Goal: Download file/media

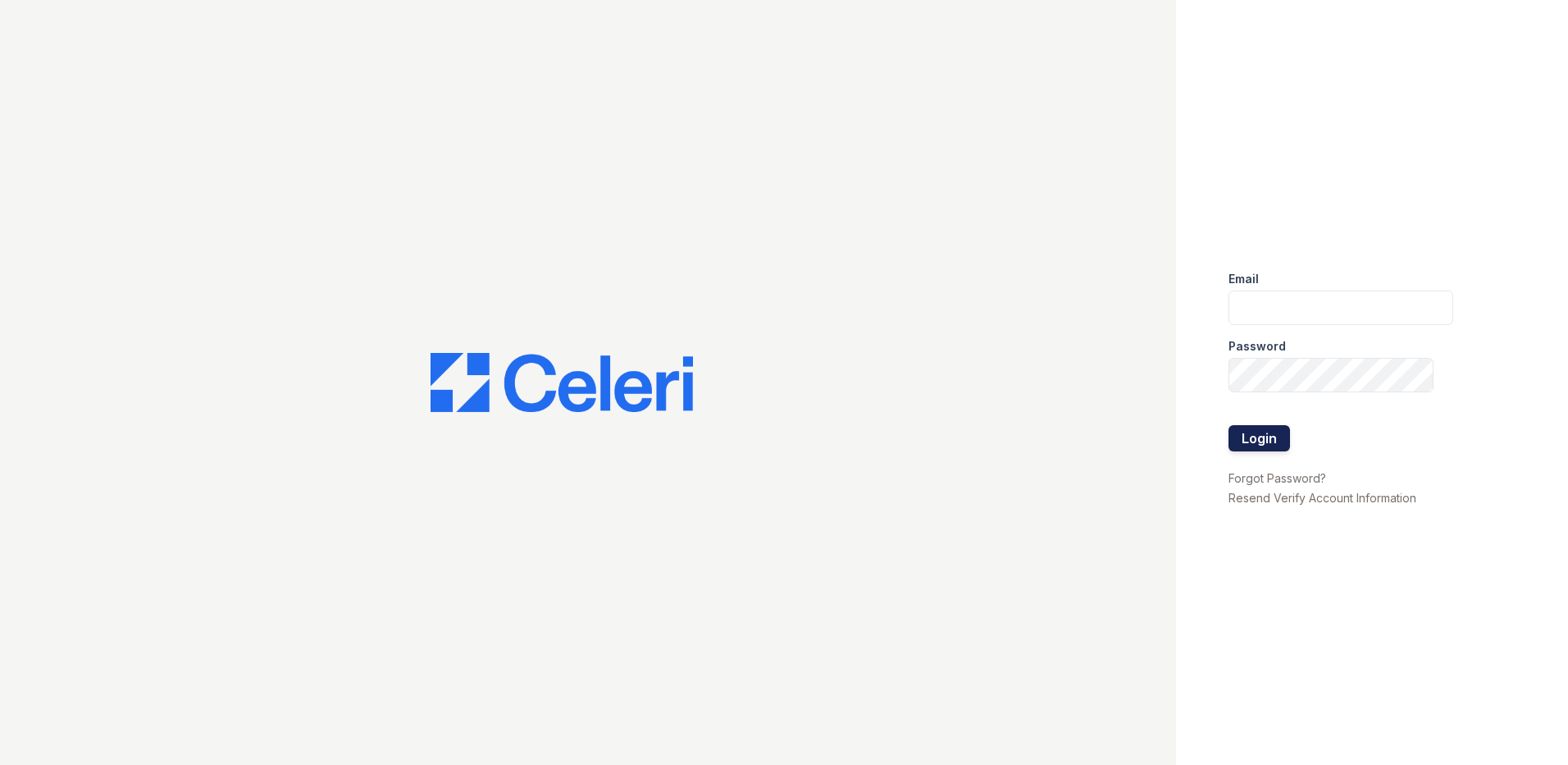
type input "dherzing@trinity-pm.com"
click at [1259, 435] on button "Login" at bounding box center [1258, 438] width 62 height 26
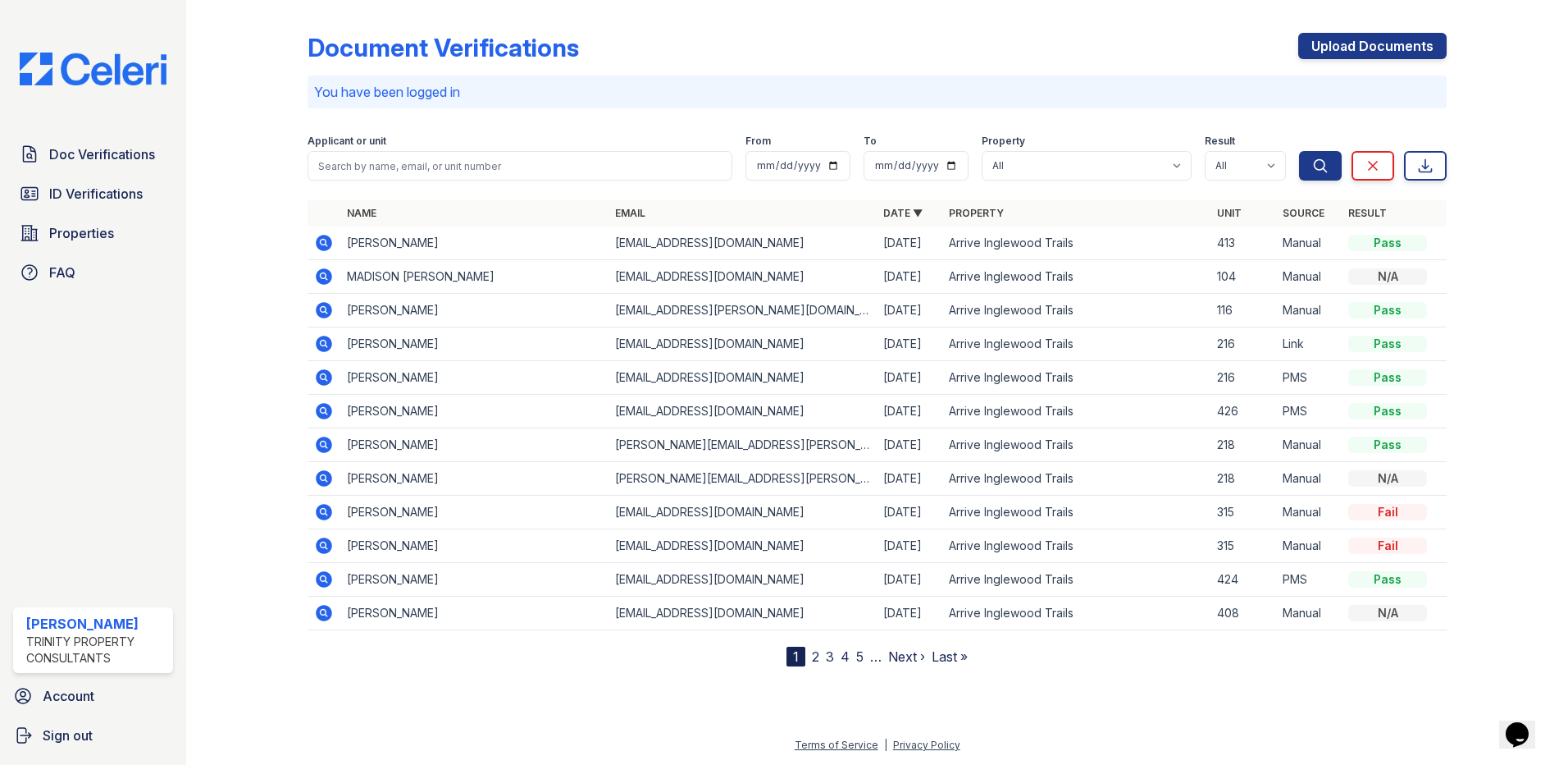
click at [311, 240] on td at bounding box center [324, 244] width 33 height 34
click at [318, 239] on icon at bounding box center [323, 242] width 16 height 16
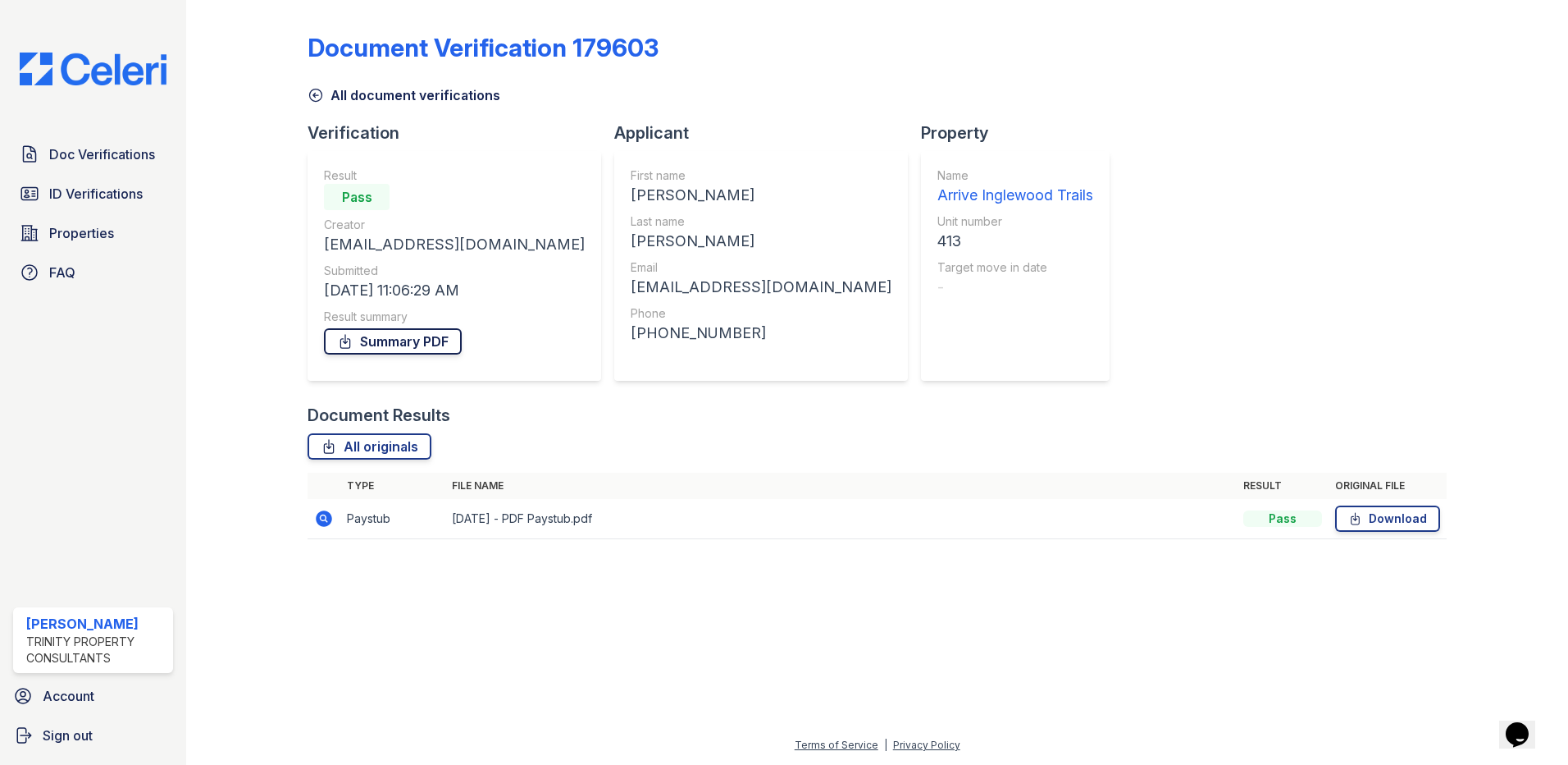
click at [405, 343] on link "Summary PDF" at bounding box center [392, 341] width 138 height 26
